Goal: Task Accomplishment & Management: Use online tool/utility

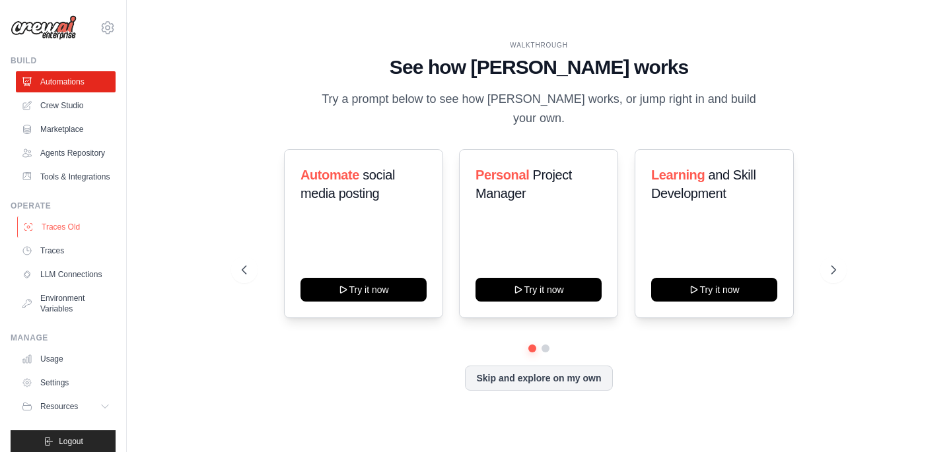
click at [69, 235] on link "Traces Old" at bounding box center [67, 227] width 100 height 21
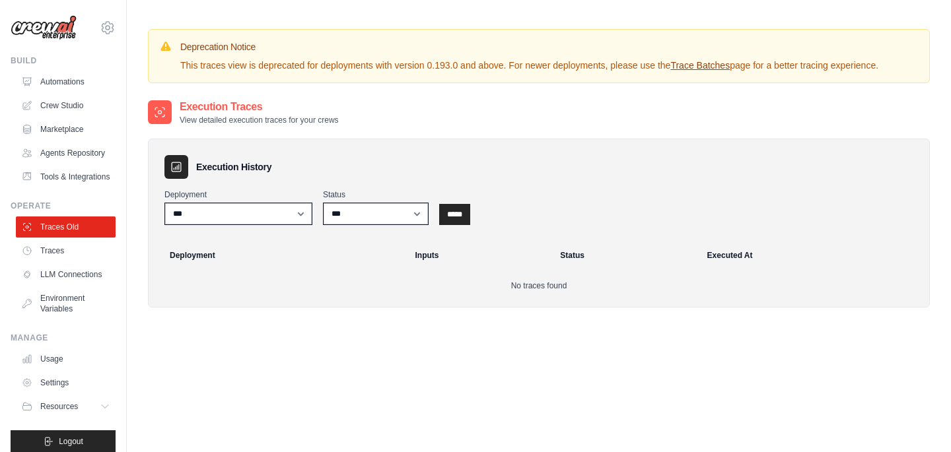
click at [65, 263] on ul "Traces Old Traces LLM Connections Environment Variables" at bounding box center [66, 268] width 100 height 103
click at [64, 248] on link "Traces" at bounding box center [67, 250] width 100 height 21
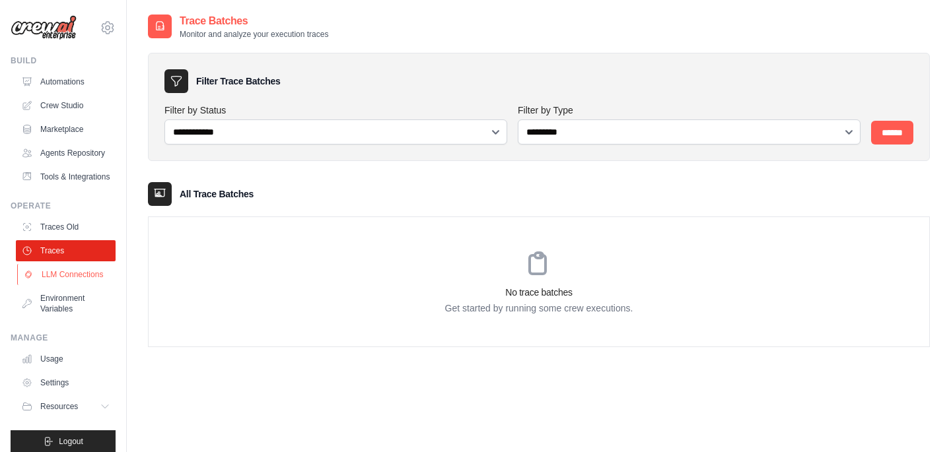
click at [97, 275] on link "LLM Connections" at bounding box center [67, 274] width 100 height 21
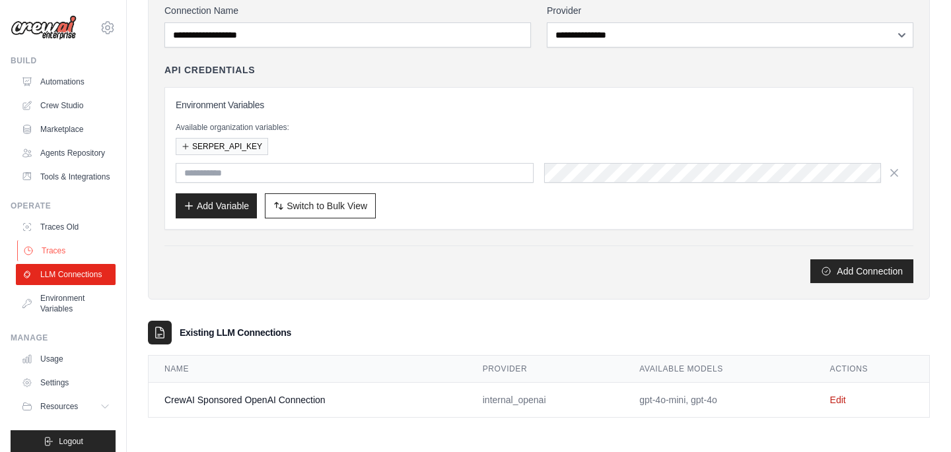
scroll to position [100, 0]
click at [61, 83] on link "Automations" at bounding box center [67, 81] width 100 height 21
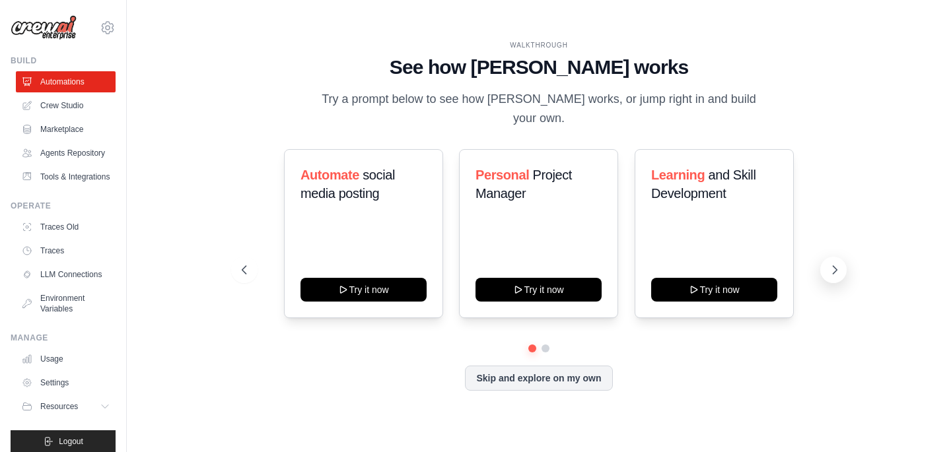
click at [837, 264] on icon at bounding box center [834, 269] width 13 height 13
click at [50, 109] on link "Crew Studio" at bounding box center [67, 105] width 100 height 21
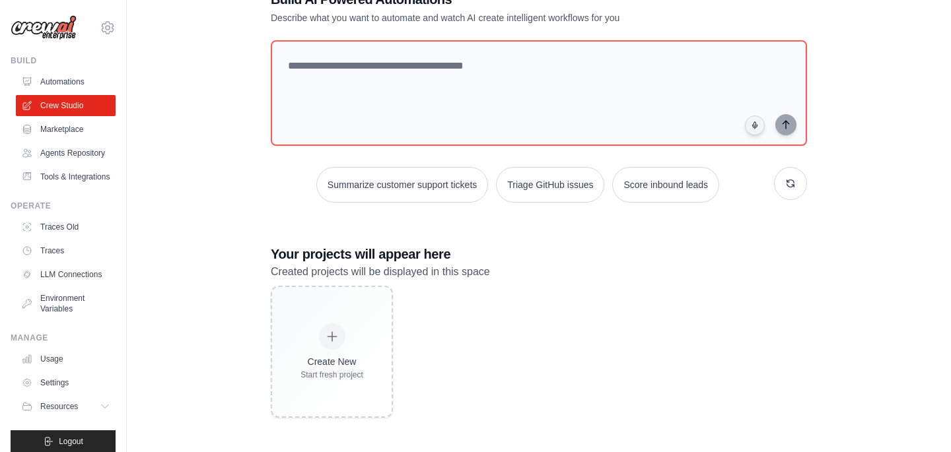
scroll to position [44, 0]
click at [97, 129] on link "Marketplace" at bounding box center [67, 129] width 100 height 21
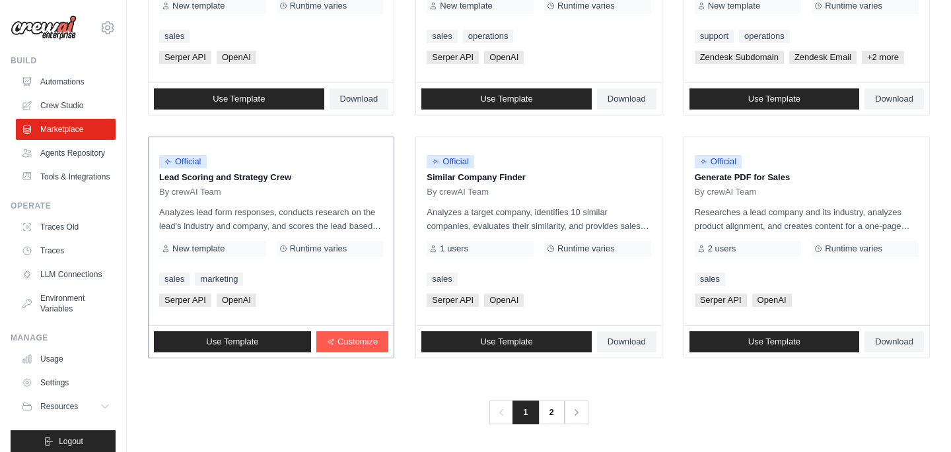
scroll to position [769, 0]
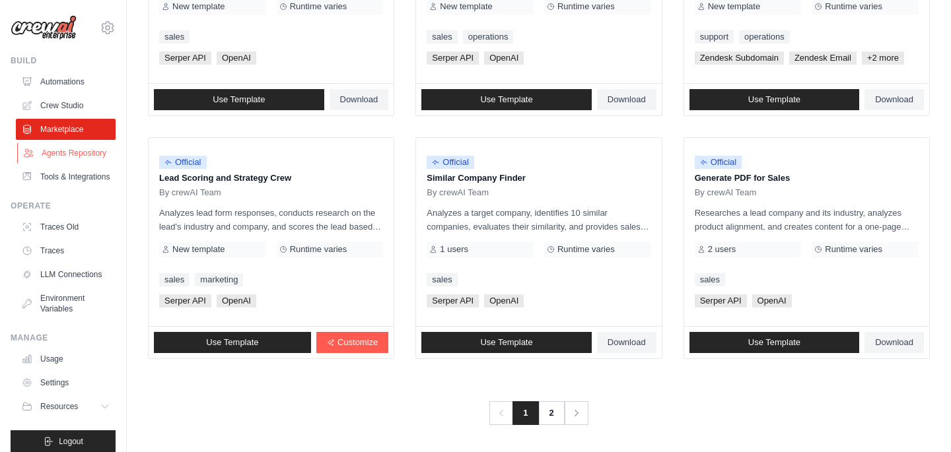
click at [89, 146] on link "Agents Repository" at bounding box center [67, 153] width 100 height 21
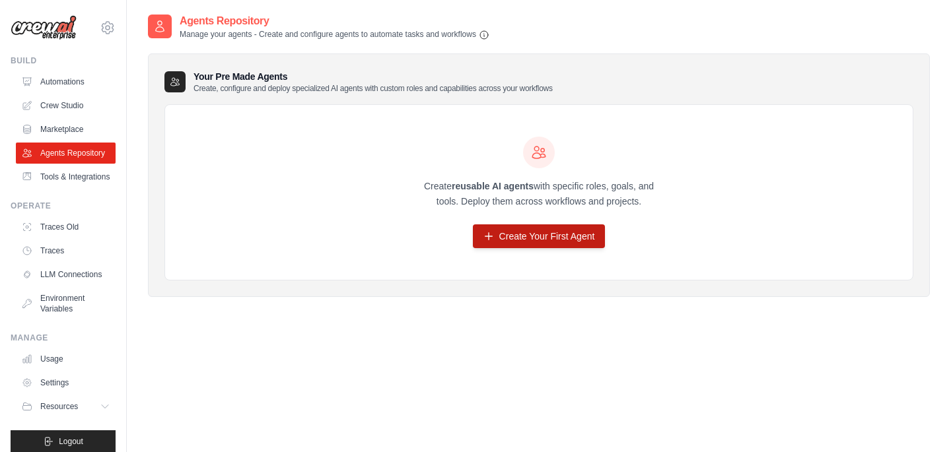
click at [494, 230] on link "Create Your First Agent" at bounding box center [539, 236] width 133 height 24
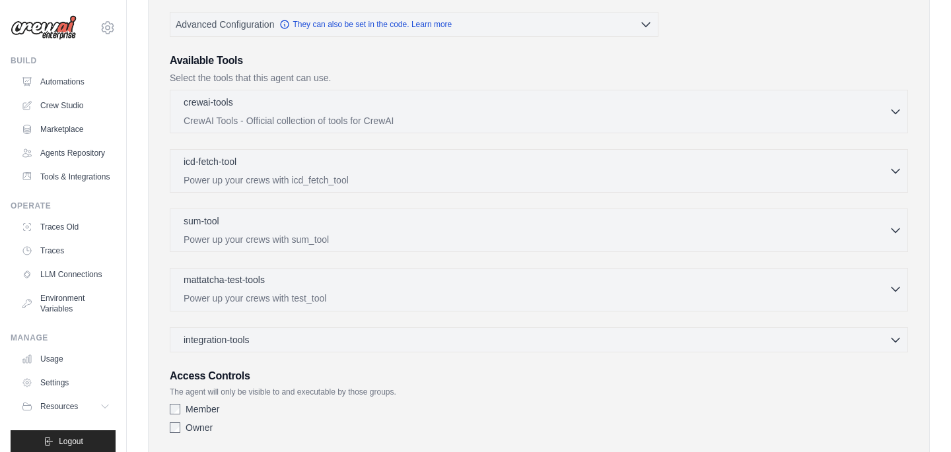
scroll to position [274, 0]
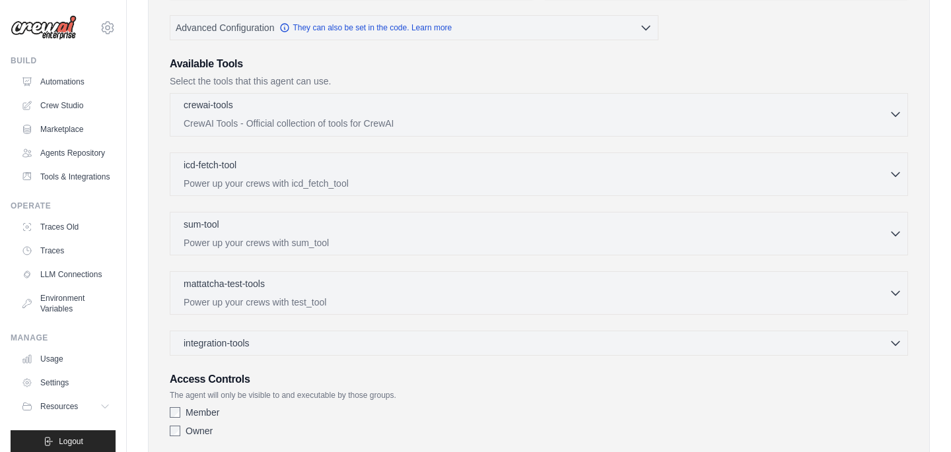
click at [891, 113] on icon "button" at bounding box center [895, 115] width 8 height 4
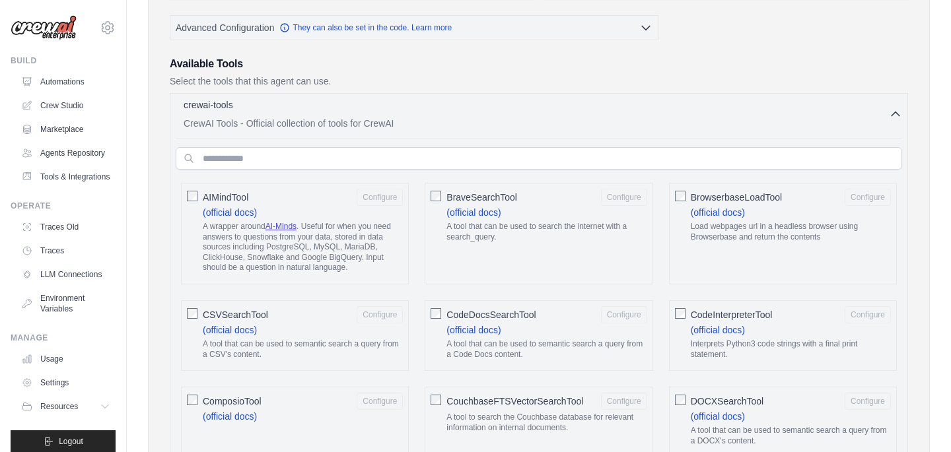
click at [891, 112] on icon "button" at bounding box center [895, 114] width 13 height 13
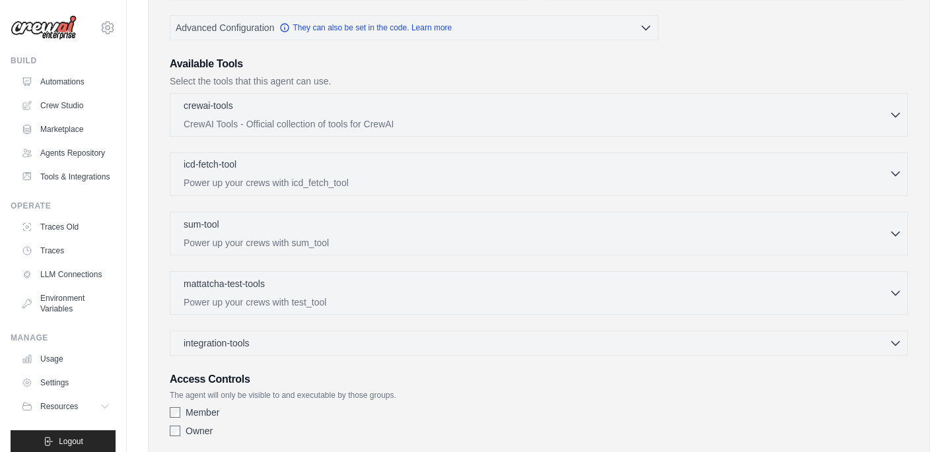
click at [759, 159] on div "icd-fetch-tool 0 selected" at bounding box center [536, 166] width 705 height 16
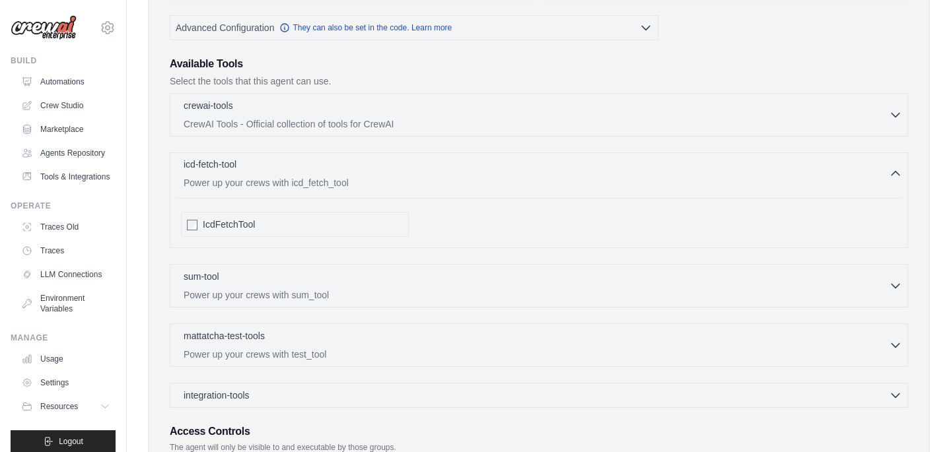
click at [759, 159] on div "icd-fetch-tool 0 selected" at bounding box center [536, 166] width 705 height 16
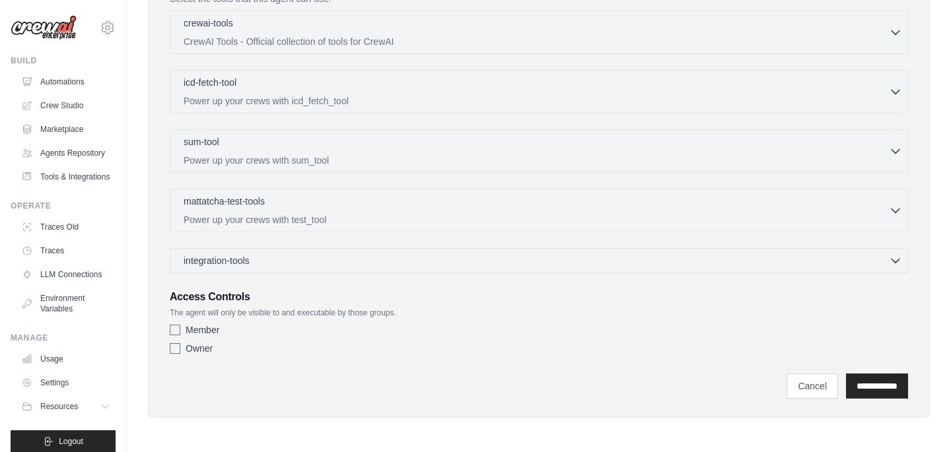
scroll to position [356, 0]
click at [71, 101] on link "Crew Studio" at bounding box center [67, 105] width 100 height 21
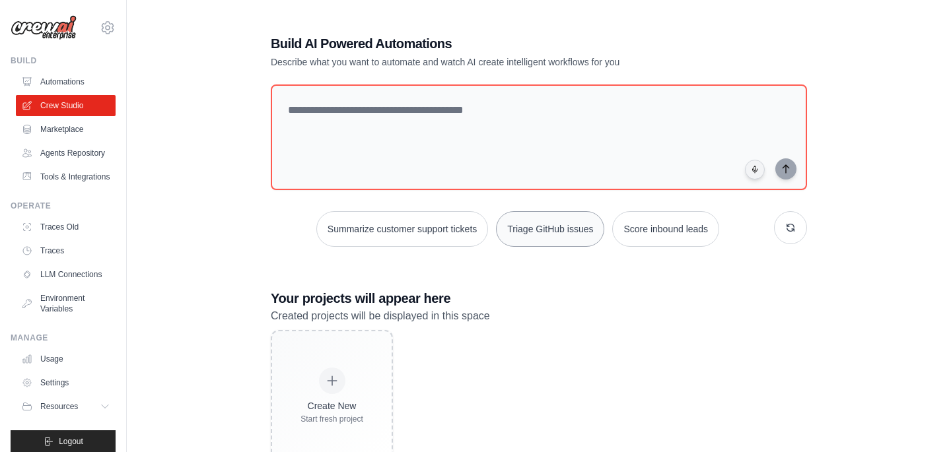
click at [542, 237] on button "Triage GitHub issues" at bounding box center [550, 229] width 108 height 36
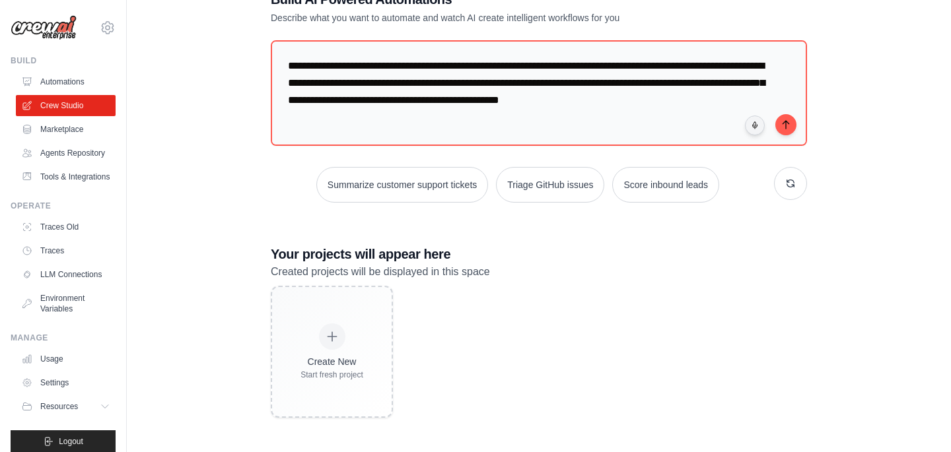
scroll to position [44, 0]
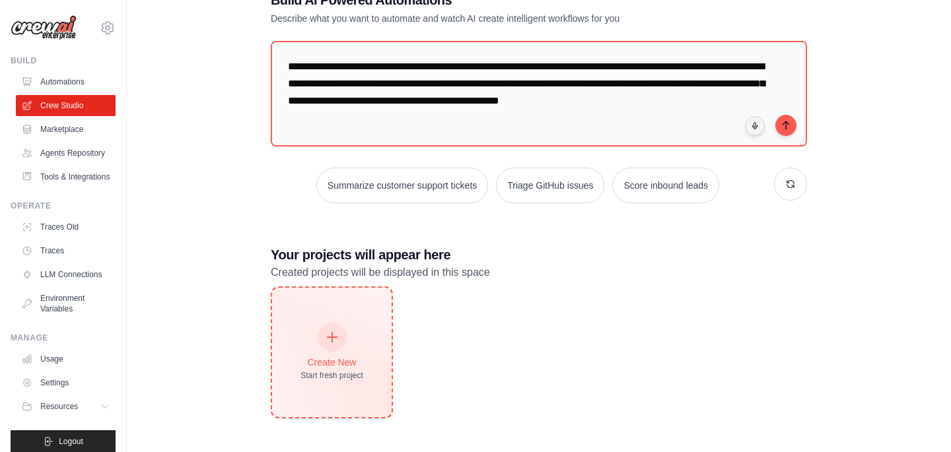
click at [352, 329] on div "Create New Start fresh project" at bounding box center [331, 352] width 63 height 57
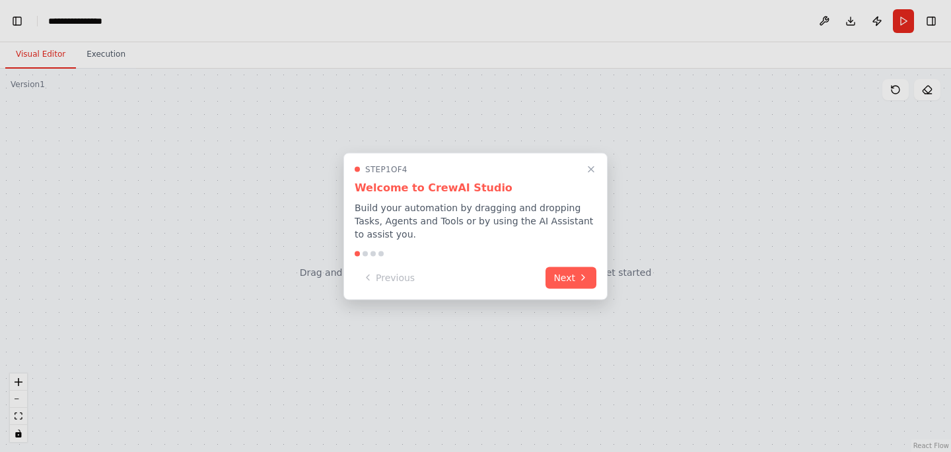
scroll to position [578, 0]
click at [570, 275] on button "Next" at bounding box center [570, 276] width 51 height 22
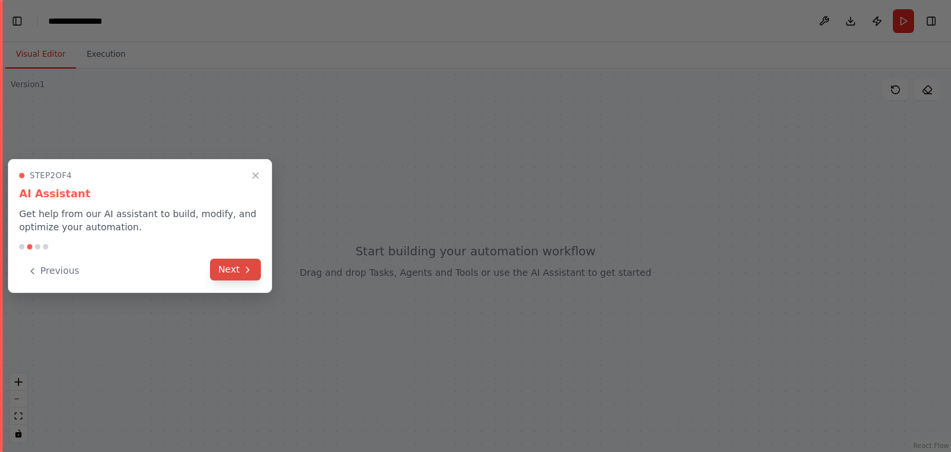
click at [230, 263] on button "Next" at bounding box center [235, 270] width 51 height 22
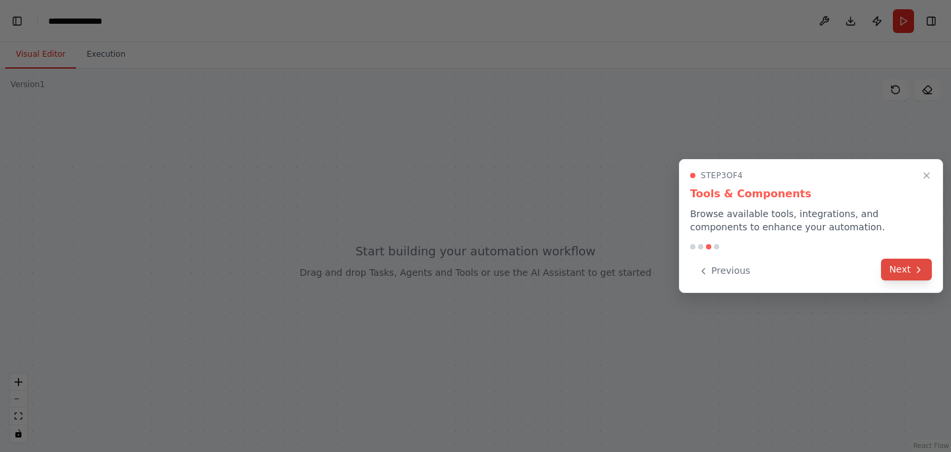
click at [885, 268] on button "Next" at bounding box center [906, 270] width 51 height 22
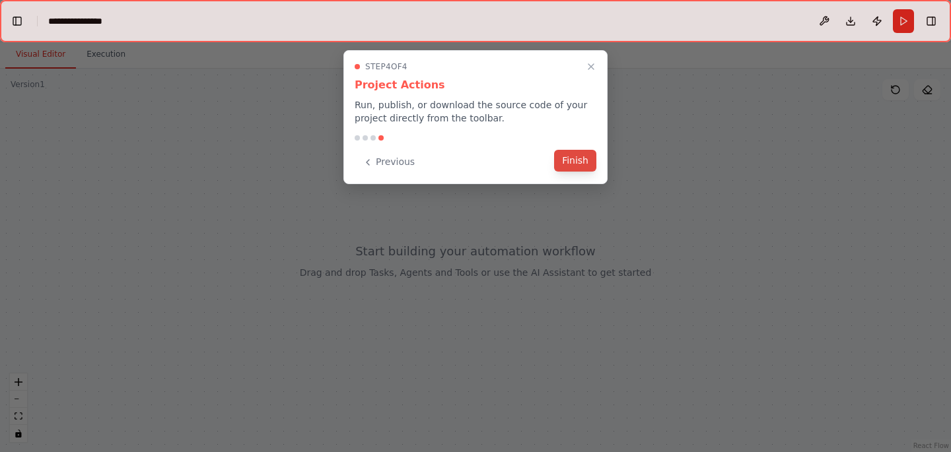
click at [587, 166] on button "Finish" at bounding box center [575, 161] width 42 height 22
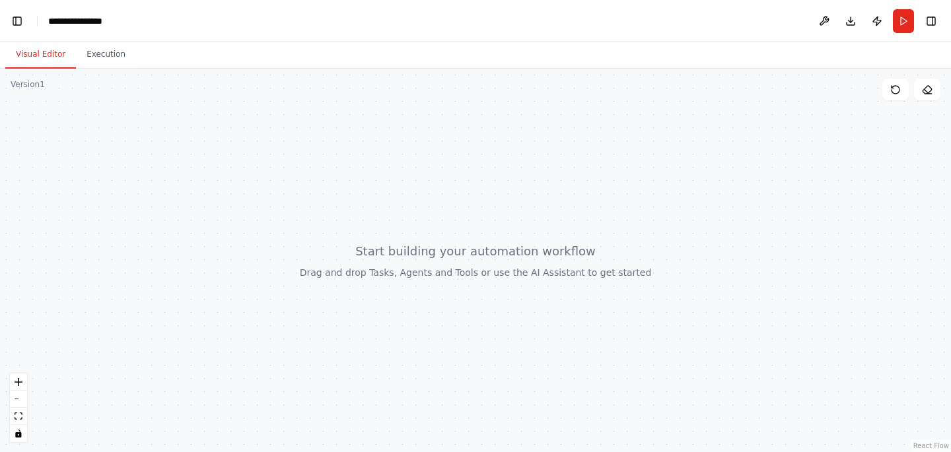
click at [512, 287] on div at bounding box center [475, 261] width 951 height 384
click at [20, 26] on button "Toggle Left Sidebar" at bounding box center [17, 21] width 18 height 18
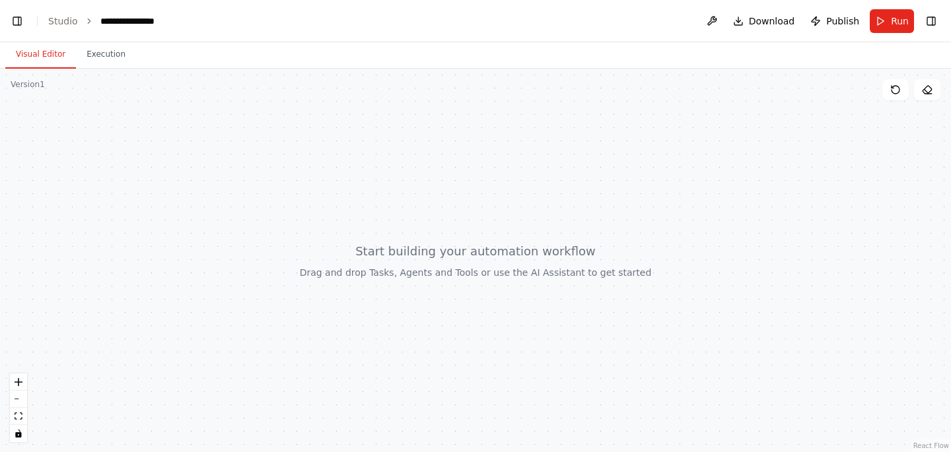
click at [285, 301] on div at bounding box center [475, 261] width 951 height 384
drag, startPoint x: 246, startPoint y: 254, endPoint x: 257, endPoint y: 305, distance: 52.7
click at [257, 305] on div at bounding box center [475, 261] width 951 height 384
click at [182, 24] on header "**********" at bounding box center [475, 21] width 951 height 42
click at [152, 24] on div "**********" at bounding box center [134, 21] width 68 height 13
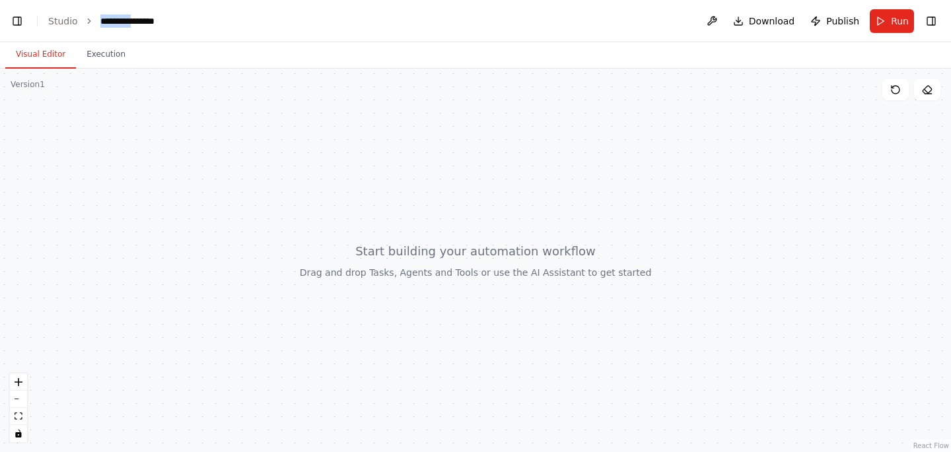
drag, startPoint x: 135, startPoint y: 18, endPoint x: 93, endPoint y: 18, distance: 42.3
click at [93, 18] on ol "**********" at bounding box center [123, 21] width 151 height 13
click at [64, 17] on link "Studio" at bounding box center [63, 21] width 30 height 11
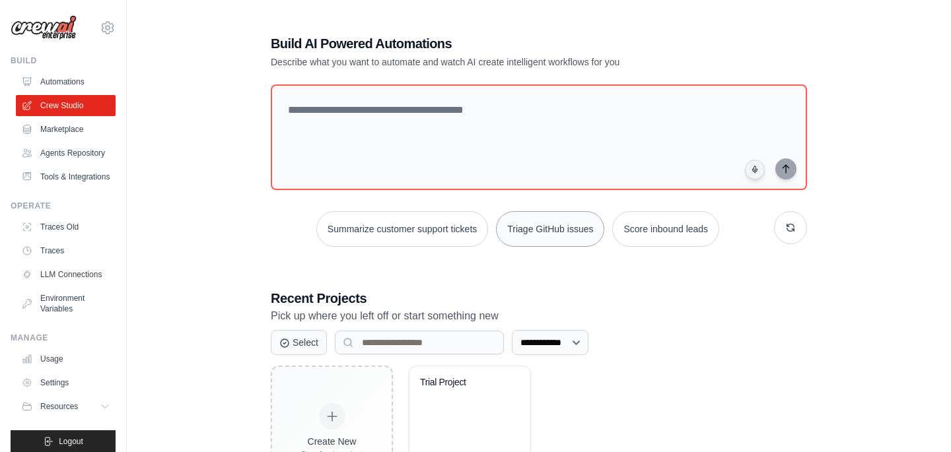
click at [556, 237] on button "Triage GitHub issues" at bounding box center [550, 229] width 108 height 36
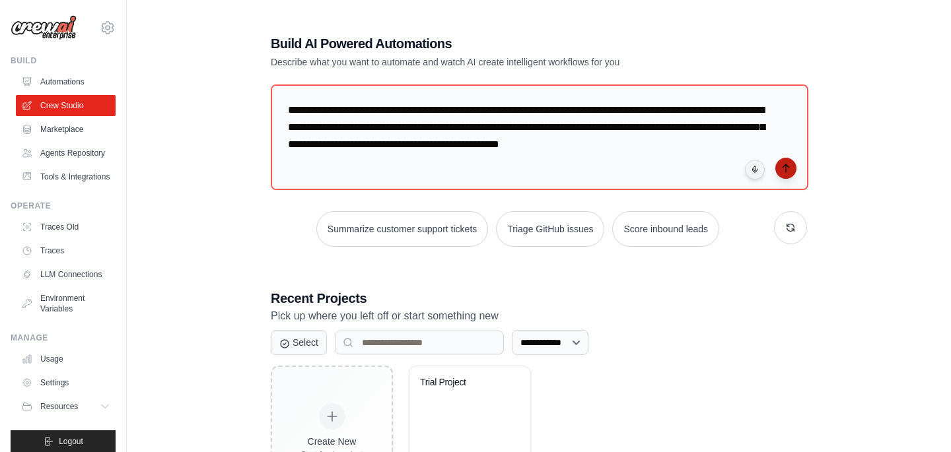
click at [792, 171] on button "submit" at bounding box center [785, 168] width 21 height 21
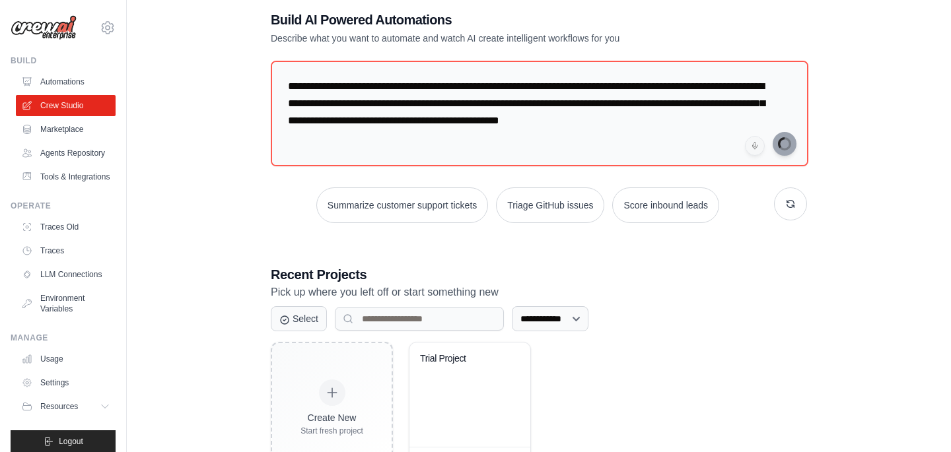
scroll to position [24, 0]
click at [56, 152] on link "Agents Repository" at bounding box center [67, 153] width 100 height 21
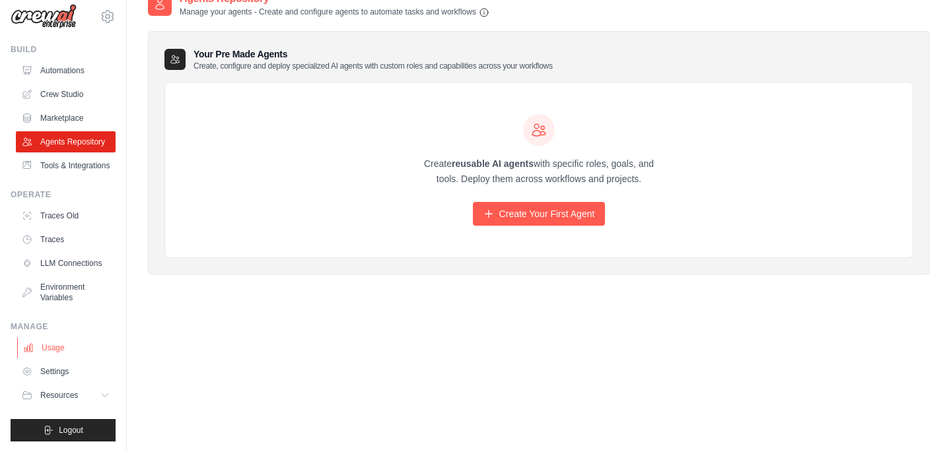
scroll to position [11, 0]
click at [59, 351] on link "Usage" at bounding box center [67, 347] width 100 height 21
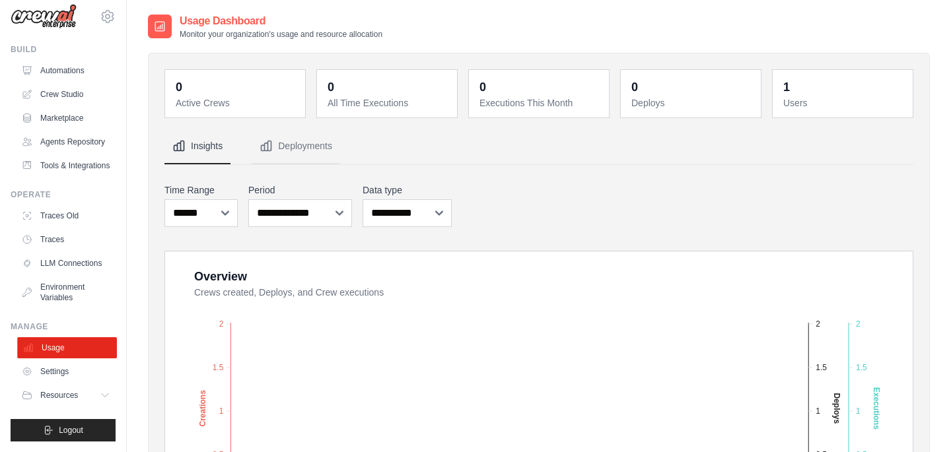
scroll to position [11, 0]
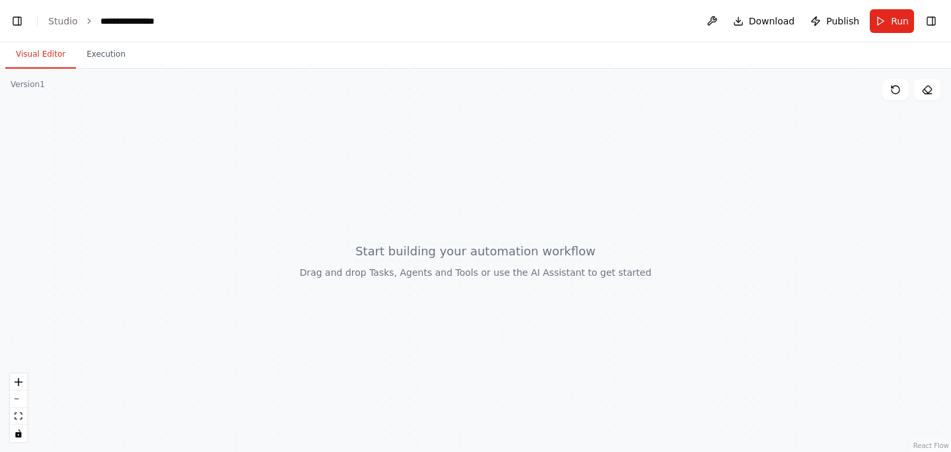
scroll to position [5871, 0]
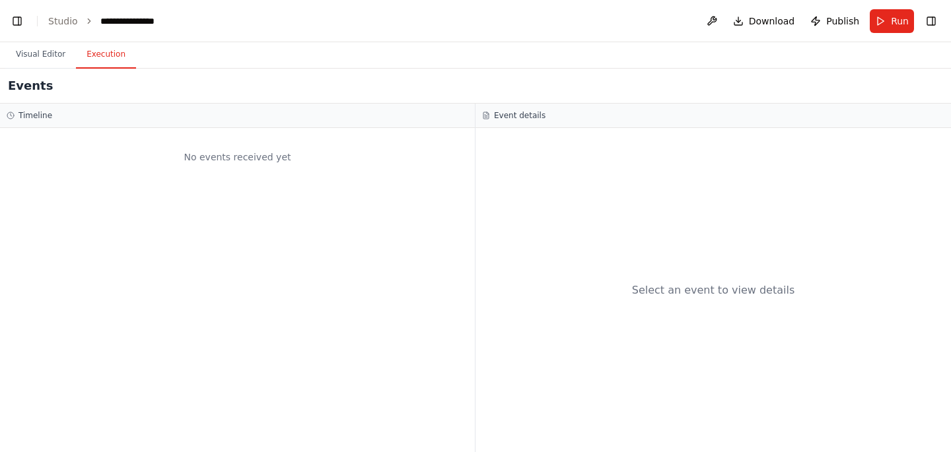
click at [98, 56] on button "Execution" at bounding box center [106, 55] width 60 height 28
click at [53, 59] on button "Visual Editor" at bounding box center [40, 55] width 71 height 28
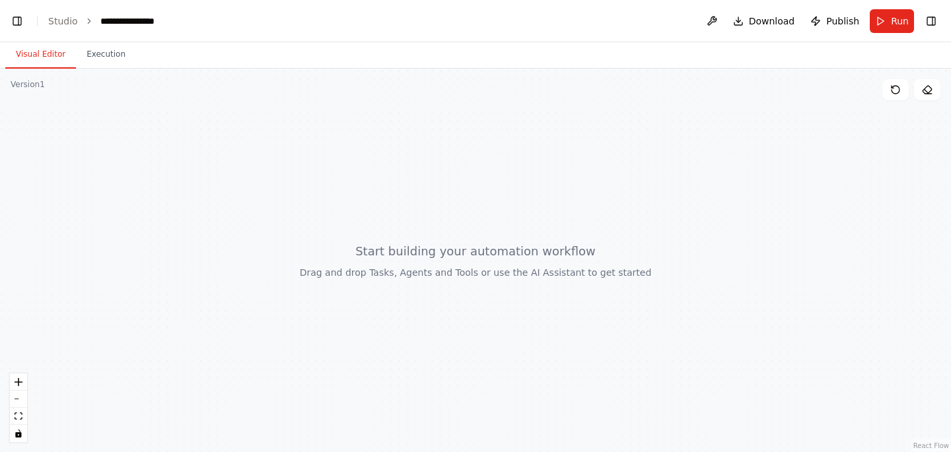
scroll to position [8059, 0]
